Goal: Information Seeking & Learning: Learn about a topic

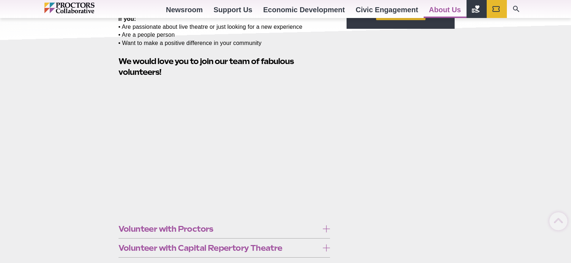
scroll to position [216, 0]
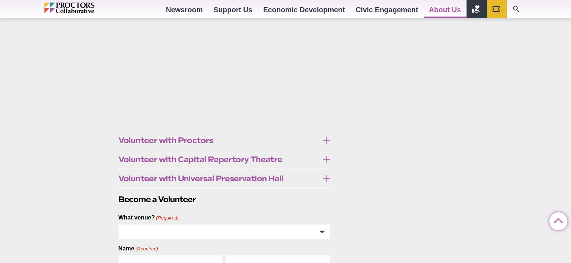
click at [329, 139] on icon at bounding box center [326, 140] width 7 height 7
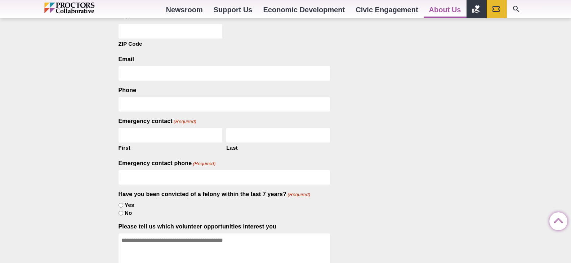
scroll to position [577, 0]
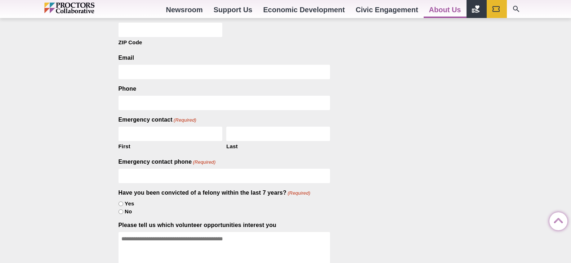
click at [171, 159] on strong "click here" at bounding box center [157, 162] width 28 height 7
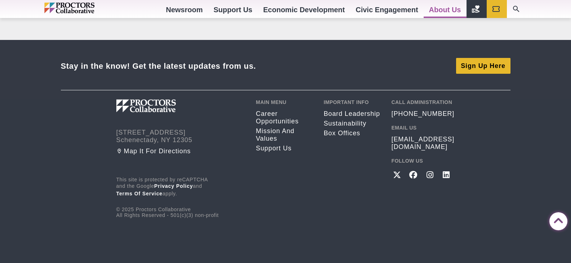
scroll to position [1477, 0]
